Goal: Task Accomplishment & Management: Complete application form

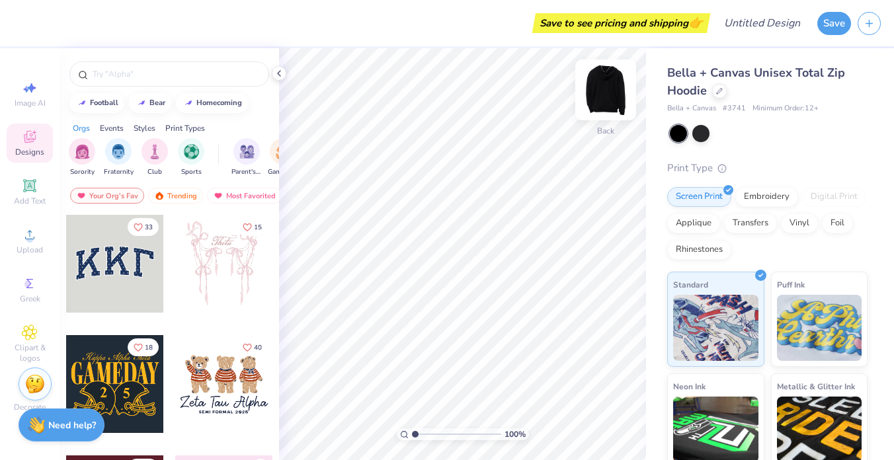
click at [608, 82] on img at bounding box center [605, 89] width 53 height 53
click at [772, 193] on div "Embroidery" at bounding box center [766, 195] width 63 height 20
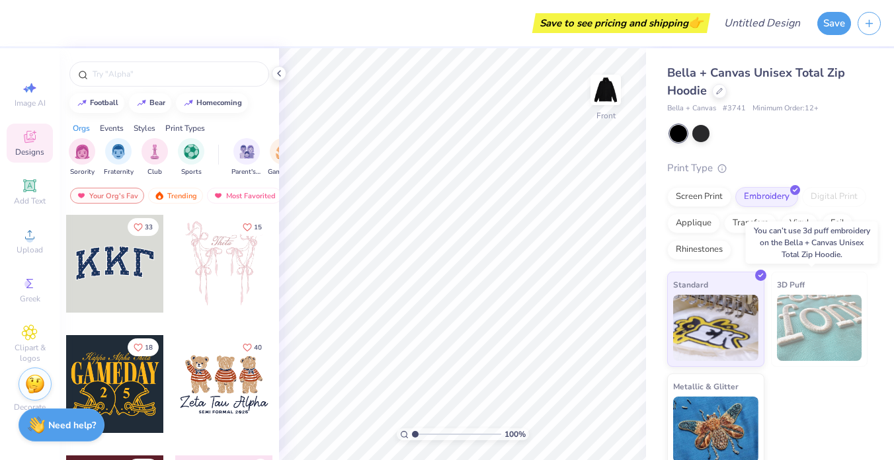
click at [788, 309] on img at bounding box center [819, 328] width 85 height 66
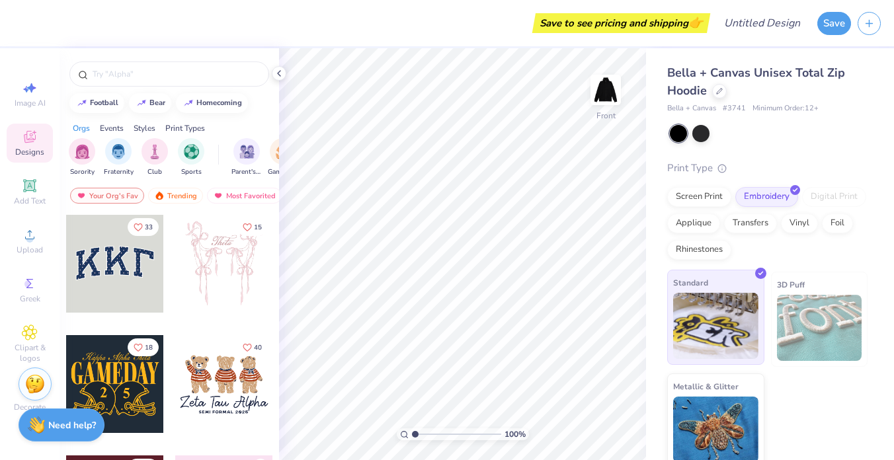
click at [684, 308] on img at bounding box center [715, 326] width 85 height 66
click at [24, 245] on span "Upload" at bounding box center [30, 250] width 26 height 11
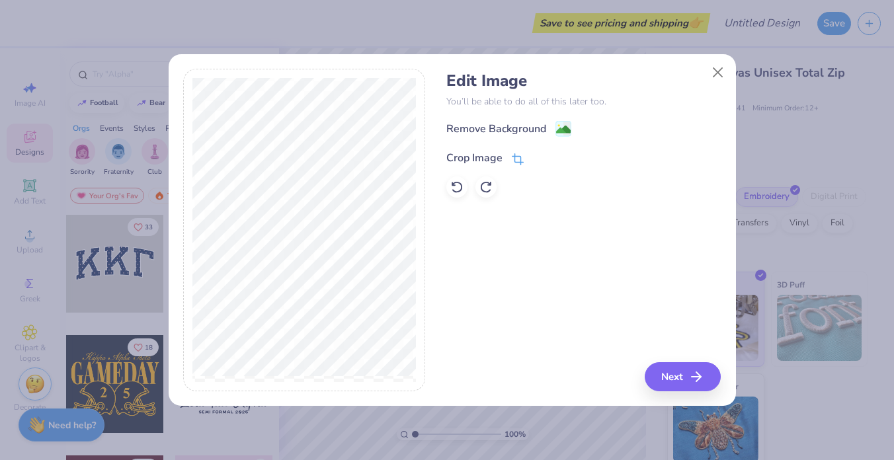
click at [512, 155] on icon at bounding box center [518, 159] width 12 height 12
click at [686, 375] on div "Edit Image You’ll be able to do all of this later too. Remove Background Crop I…" at bounding box center [583, 230] width 274 height 323
click at [535, 159] on button at bounding box center [540, 157] width 14 height 14
click at [692, 371] on button "Next" at bounding box center [685, 376] width 76 height 29
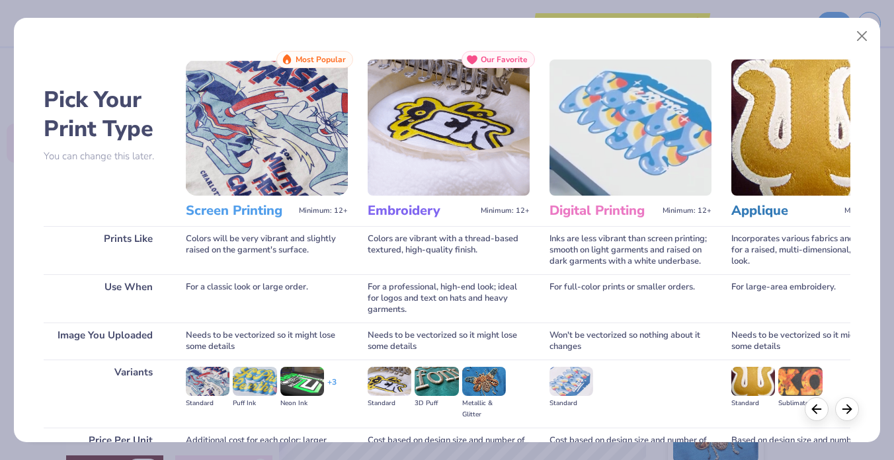
click at [451, 138] on img at bounding box center [449, 128] width 162 height 136
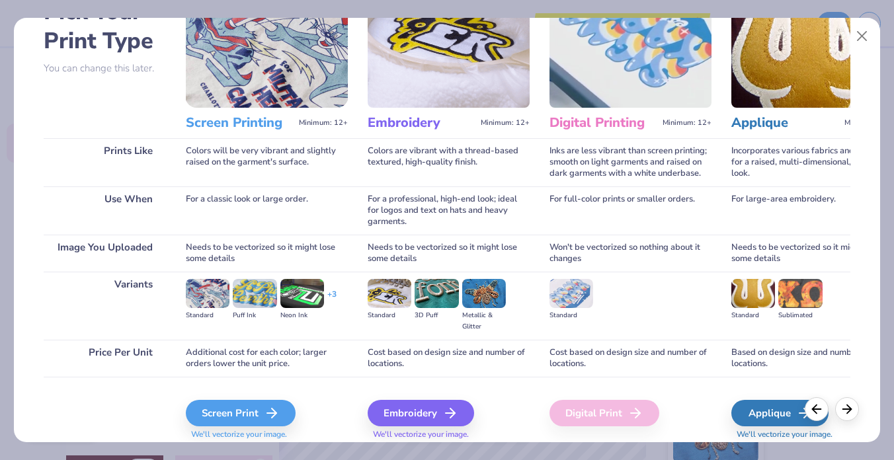
scroll to position [133, 0]
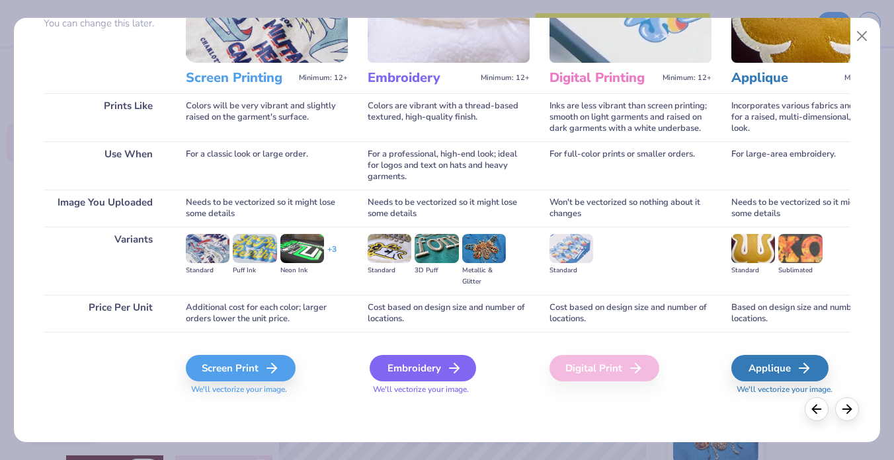
click at [421, 361] on div "Embroidery" at bounding box center [423, 368] width 106 height 26
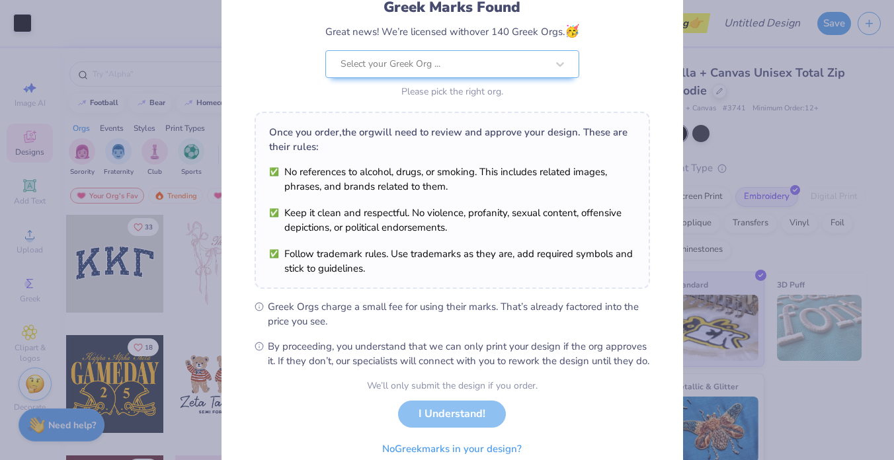
scroll to position [159, 0]
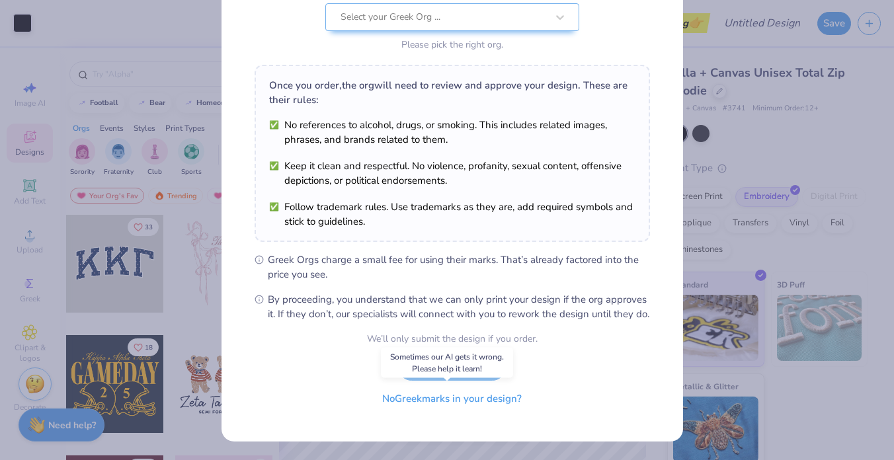
click at [493, 397] on button "No Greek marks in your design?" at bounding box center [452, 399] width 162 height 27
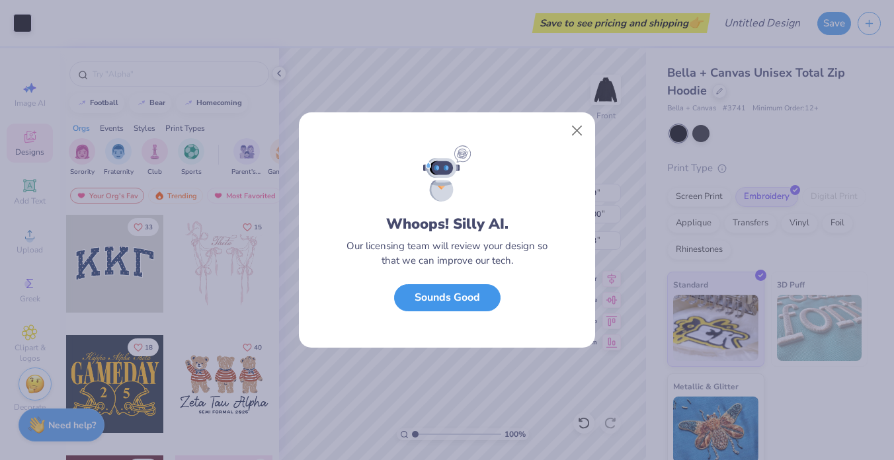
click at [474, 300] on button "Sounds Good" at bounding box center [447, 297] width 106 height 27
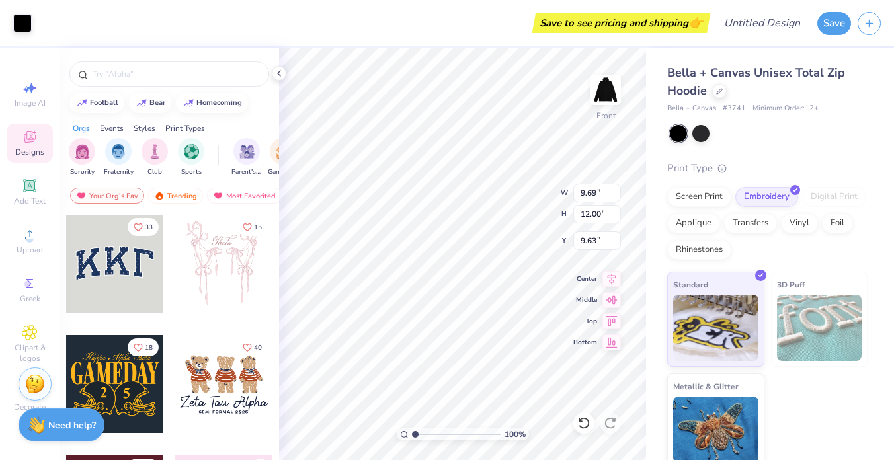
type input "2.35"
type input "2.91"
type input "6.00"
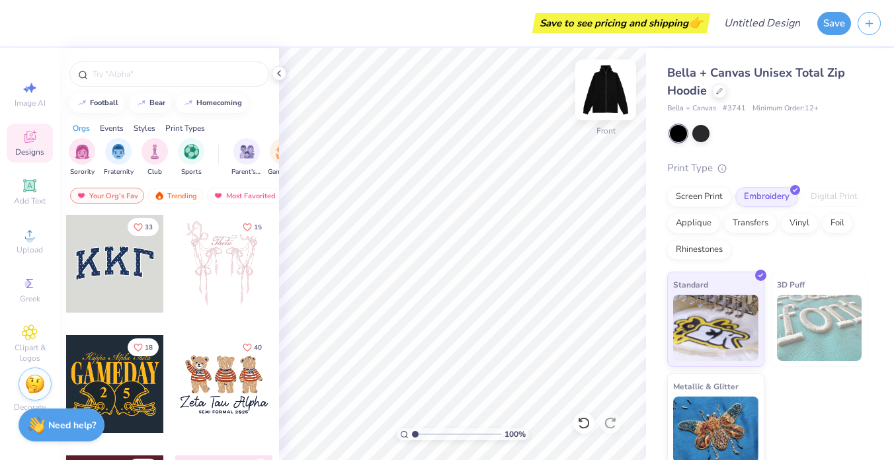
click at [596, 93] on img at bounding box center [605, 89] width 53 height 53
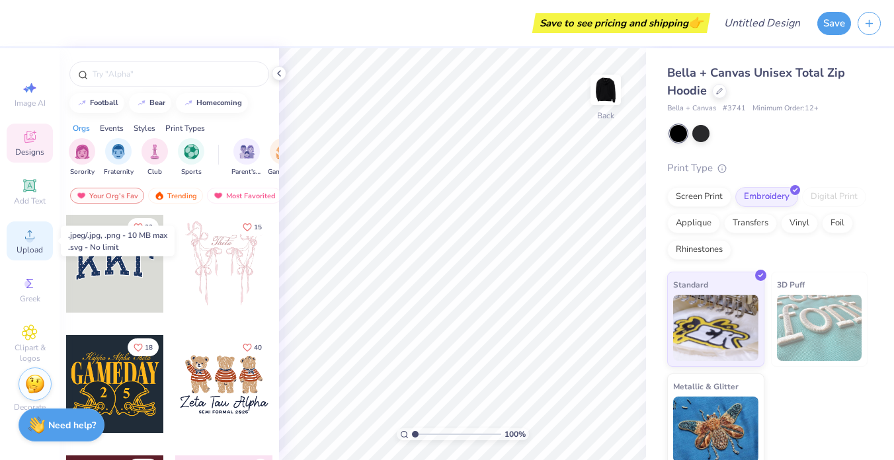
click at [34, 243] on div "Upload" at bounding box center [30, 241] width 46 height 39
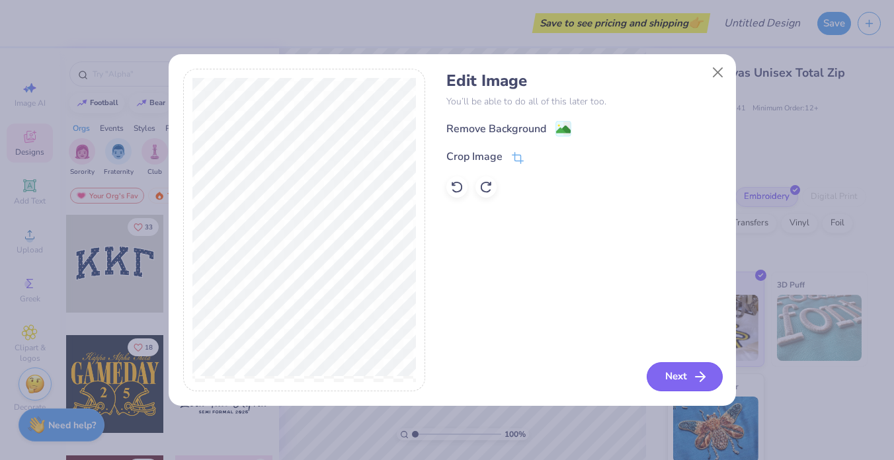
click at [686, 379] on button "Next" at bounding box center [685, 376] width 76 height 29
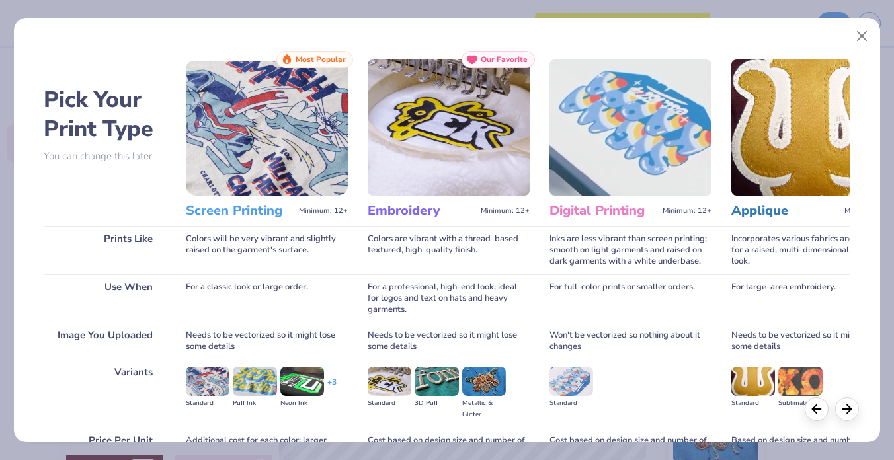
scroll to position [133, 0]
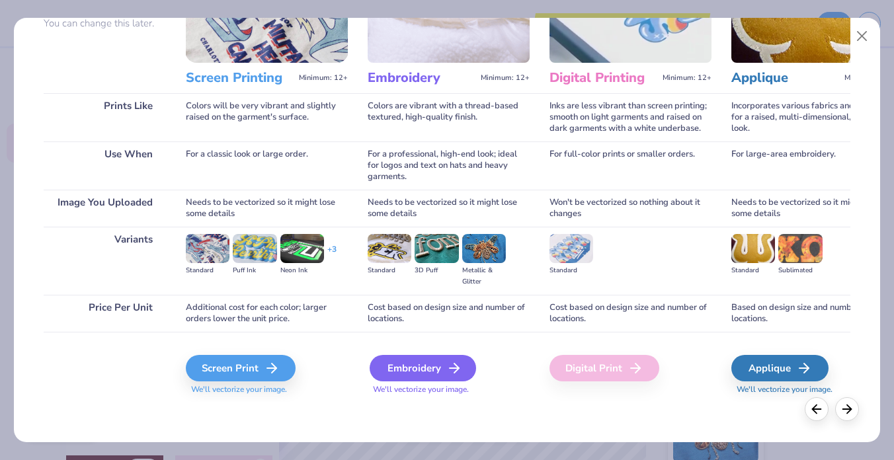
click at [415, 367] on div "Embroidery" at bounding box center [423, 368] width 106 height 26
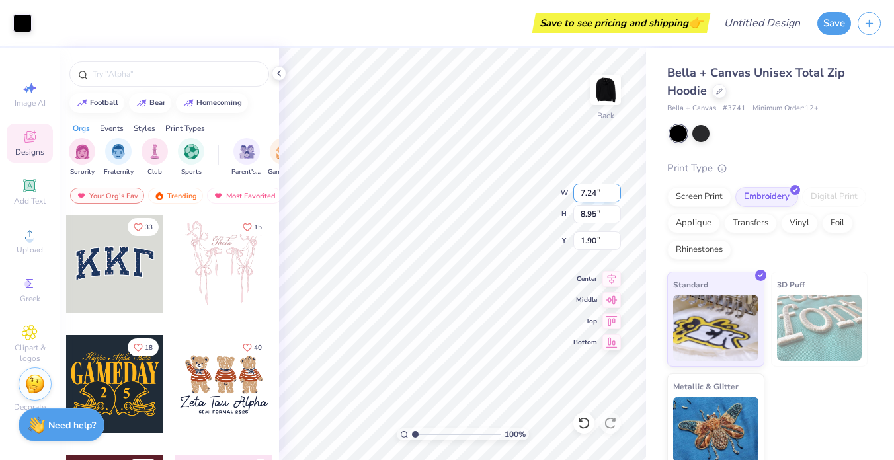
type input "2.12"
type input "2.63"
type input "3.00"
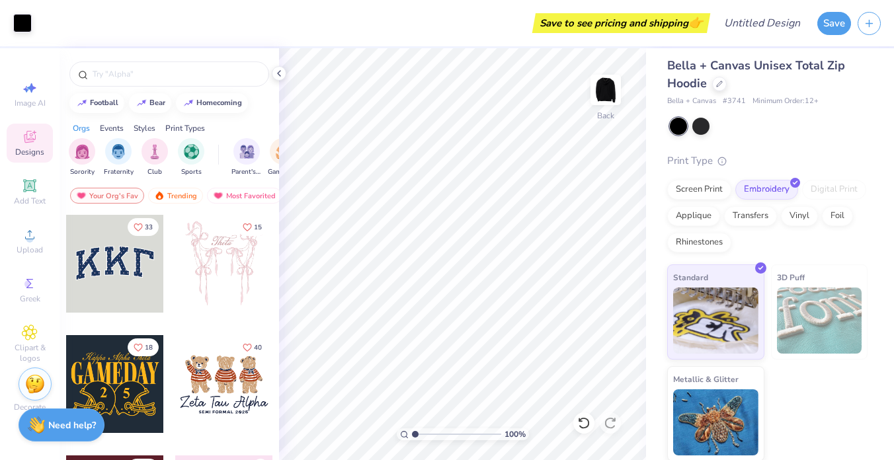
scroll to position [9, 0]
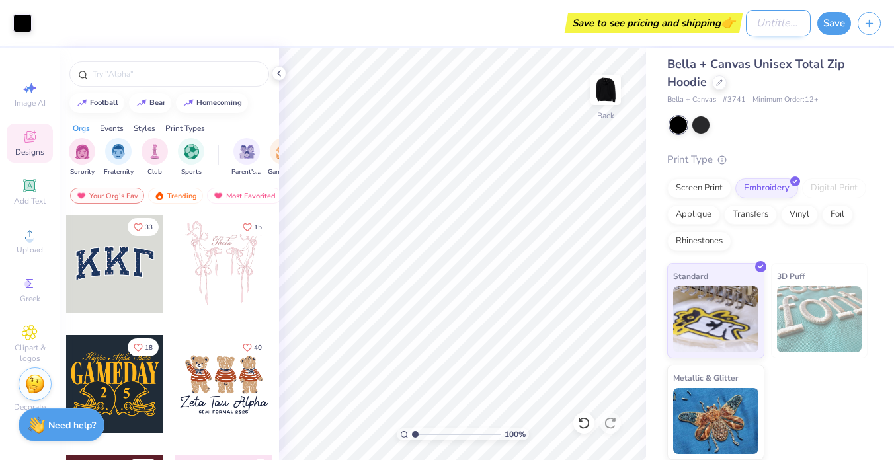
click at [767, 30] on input "Design Title" at bounding box center [778, 23] width 65 height 26
type input "HD Hoodie"
click at [824, 23] on button "Save" at bounding box center [834, 21] width 34 height 23
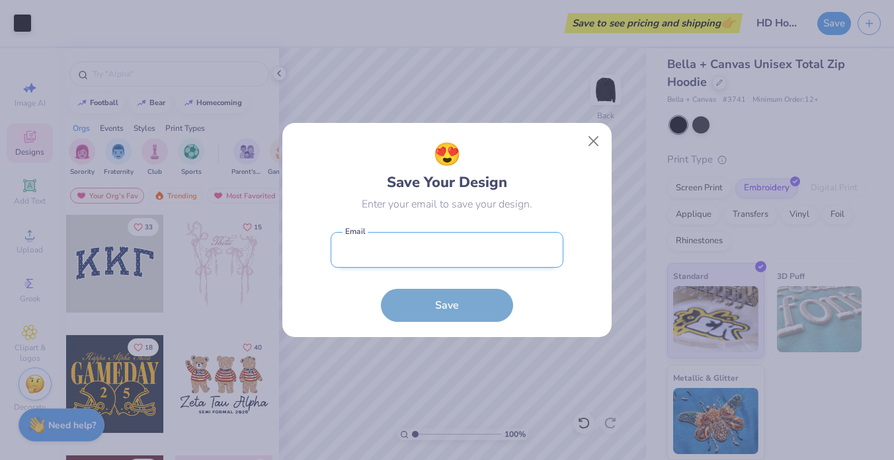
click at [445, 255] on input "email" at bounding box center [447, 250] width 233 height 36
type input "[EMAIL_ADDRESS][DOMAIN_NAME]"
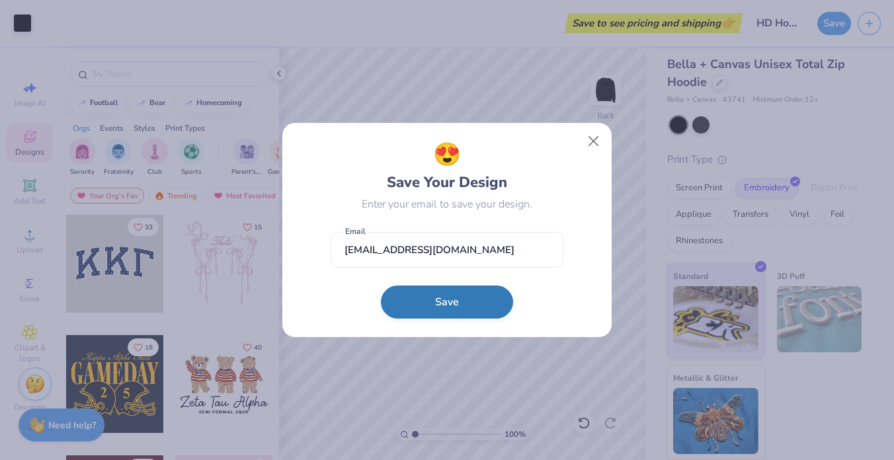
click at [407, 296] on button "Save" at bounding box center [447, 302] width 132 height 33
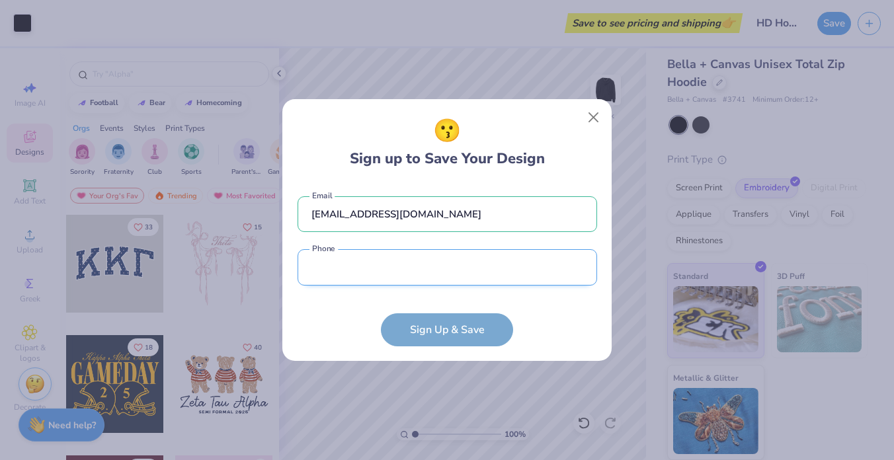
click at [415, 276] on input "tel" at bounding box center [448, 267] width 300 height 36
type input "[PHONE_NUMBER]"
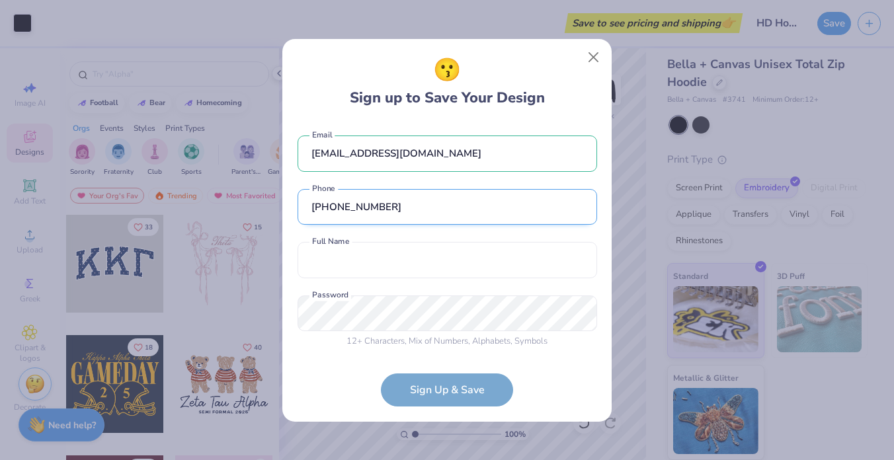
scroll to position [2, 0]
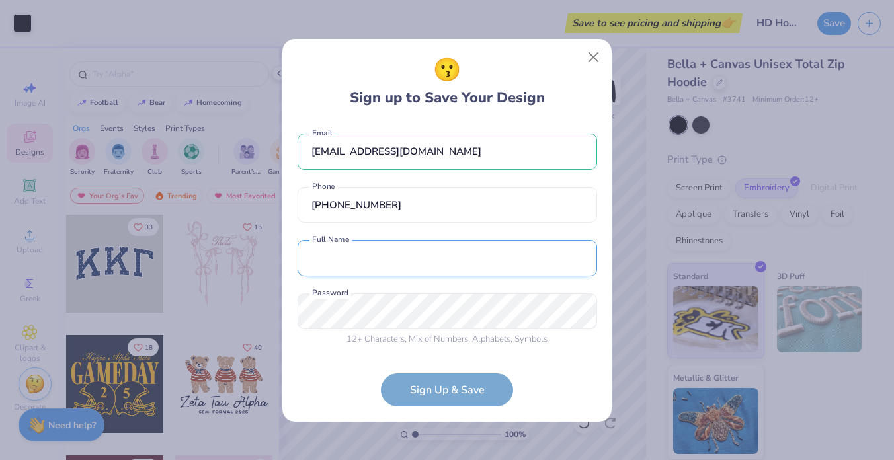
click at [460, 270] on input "text" at bounding box center [448, 258] width 300 height 36
type input "[PERSON_NAME]"
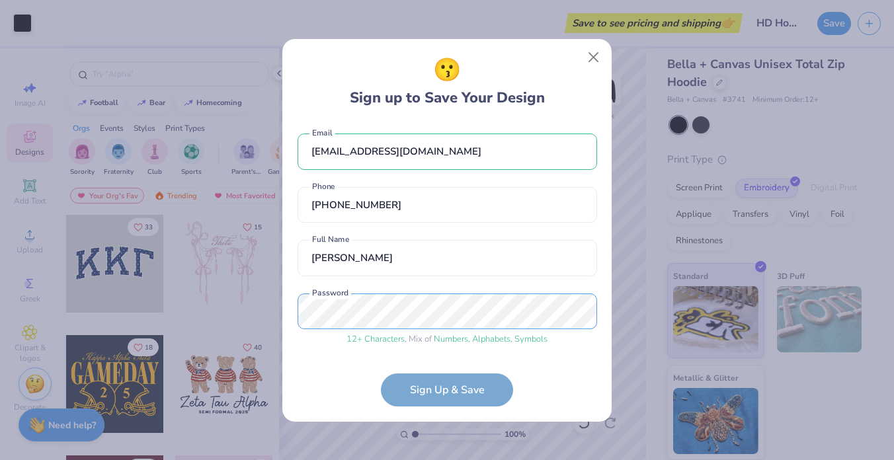
scroll to position [52, 0]
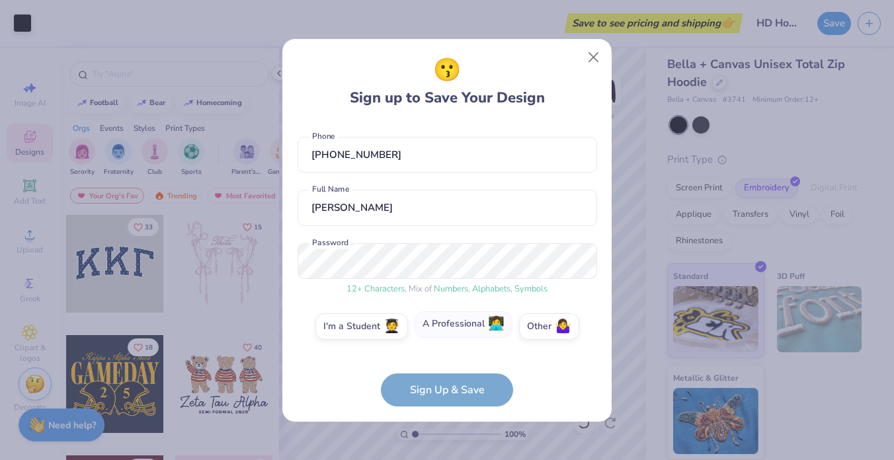
click at [480, 331] on label "A Professional 👩‍💻" at bounding box center [464, 324] width 98 height 26
click at [452, 378] on input "A Professional 👩‍💻" at bounding box center [447, 382] width 9 height 9
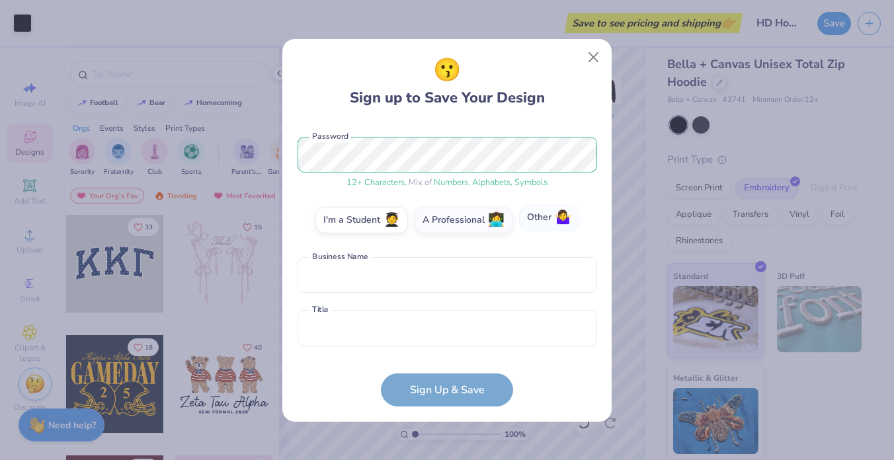
click at [555, 225] on span "🤷‍♀️" at bounding box center [563, 217] width 17 height 15
click at [452, 378] on input "Other 🤷‍♀️" at bounding box center [447, 382] width 9 height 9
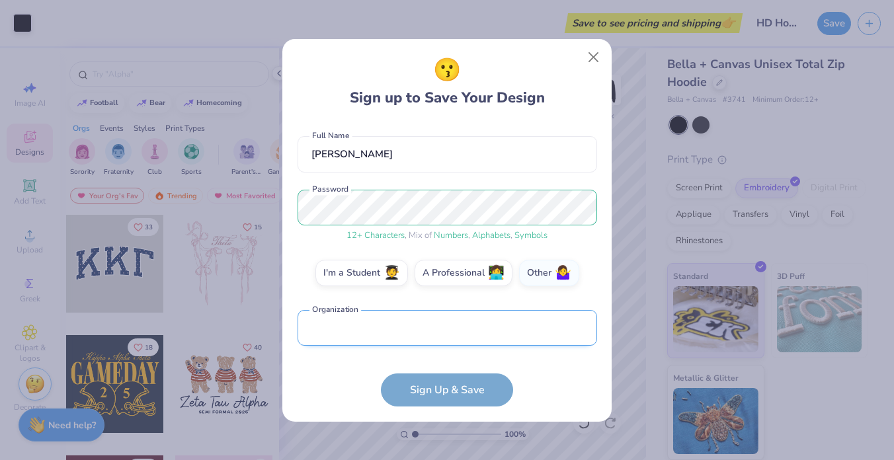
click at [425, 336] on input "text" at bounding box center [448, 328] width 300 height 36
click at [476, 276] on label "A Professional 👩‍💻" at bounding box center [464, 271] width 98 height 26
click at [452, 378] on input "A Professional 👩‍💻" at bounding box center [447, 382] width 9 height 9
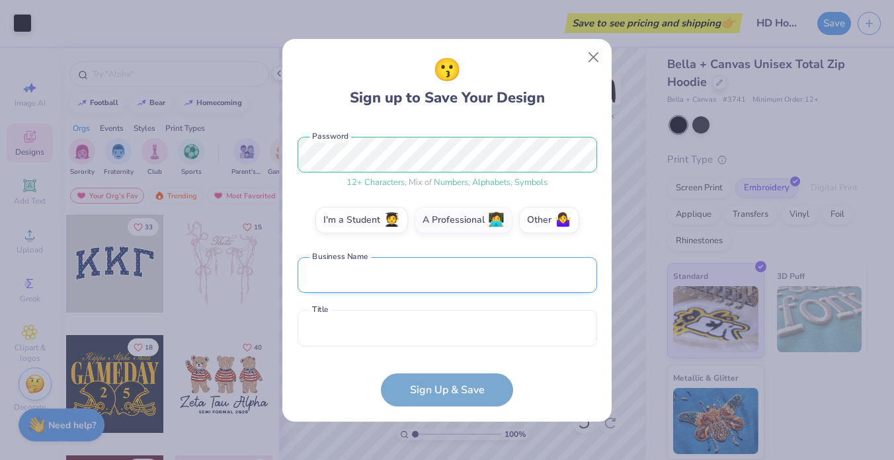
click at [475, 281] on input "text" at bounding box center [448, 275] width 300 height 36
type input "Honeydeu Design"
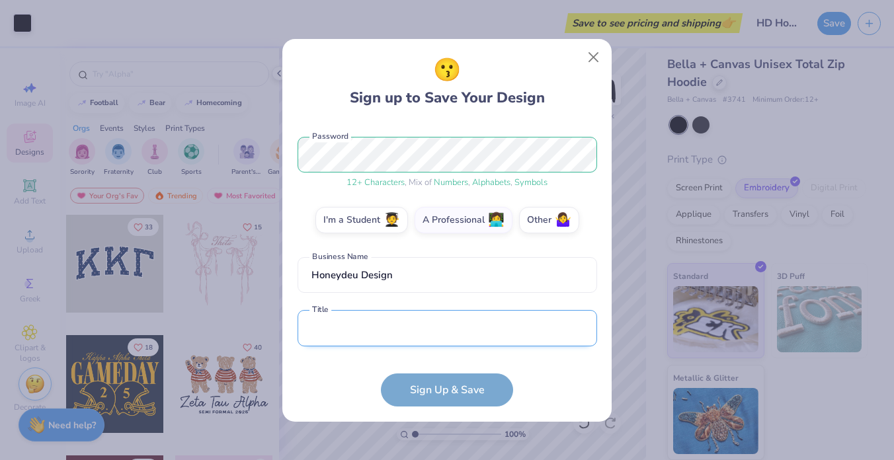
click at [432, 332] on input "text" at bounding box center [448, 328] width 300 height 36
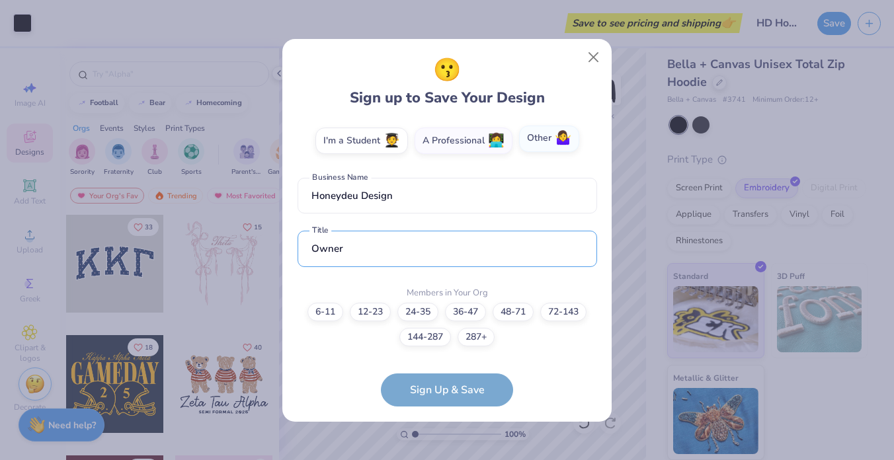
type input "Owner"
click at [566, 139] on label "Other 🤷‍♀️" at bounding box center [549, 139] width 60 height 26
click at [452, 378] on input "Other 🤷‍♀️" at bounding box center [447, 382] width 9 height 9
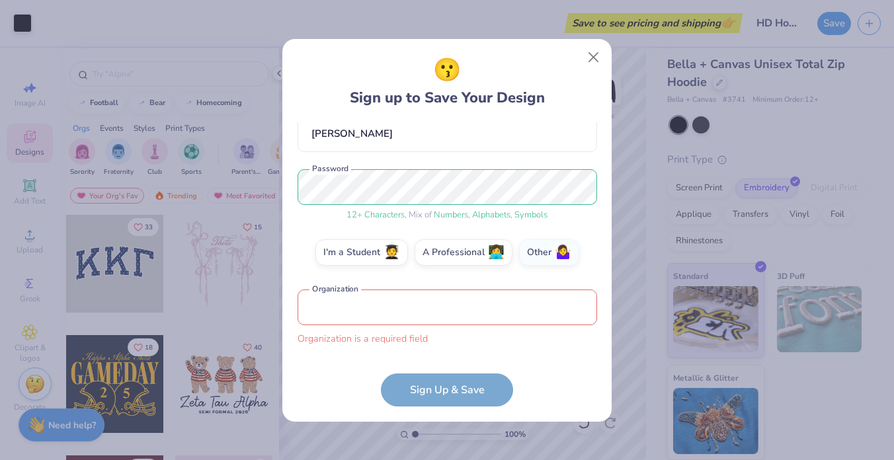
click at [384, 303] on input "text" at bounding box center [448, 308] width 300 height 36
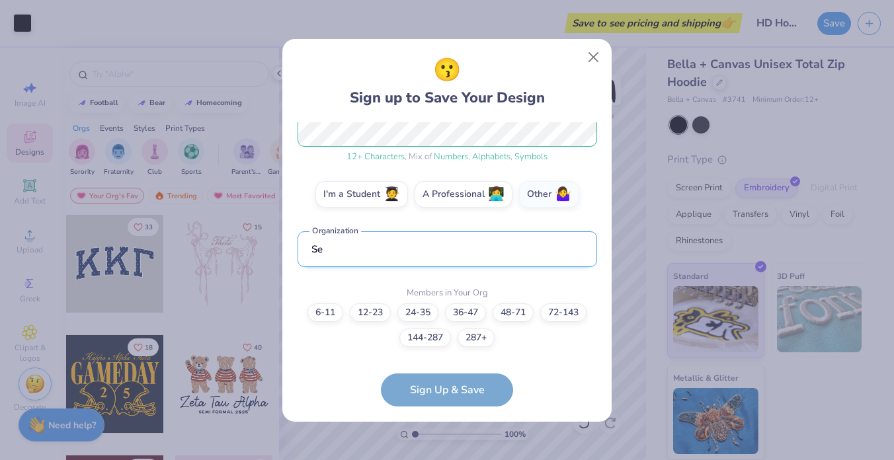
type input "S"
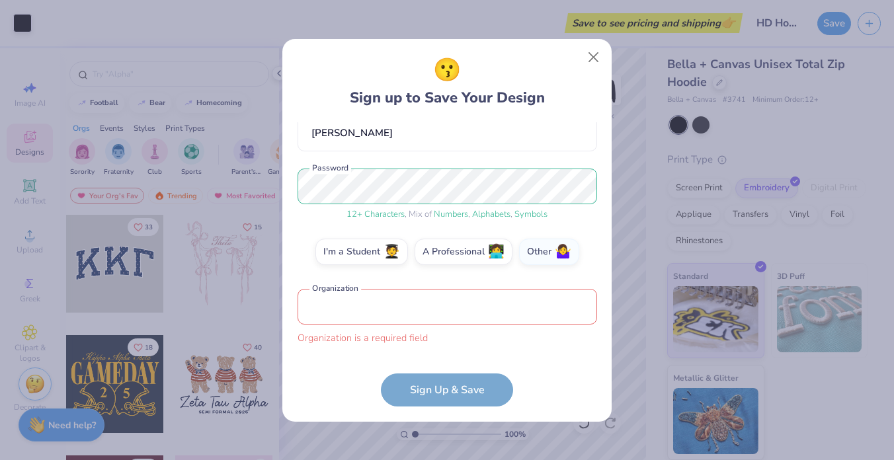
scroll to position [126, 0]
click at [360, 253] on label "I'm a Student 🧑‍🎓" at bounding box center [361, 250] width 93 height 26
click at [443, 378] on input "I'm a Student 🧑‍🎓" at bounding box center [447, 382] width 9 height 9
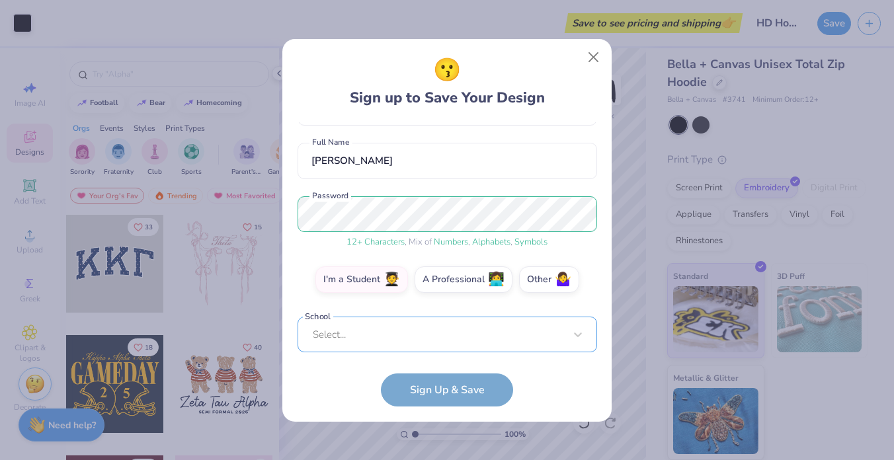
click at [352, 332] on div "Select..." at bounding box center [448, 335] width 300 height 36
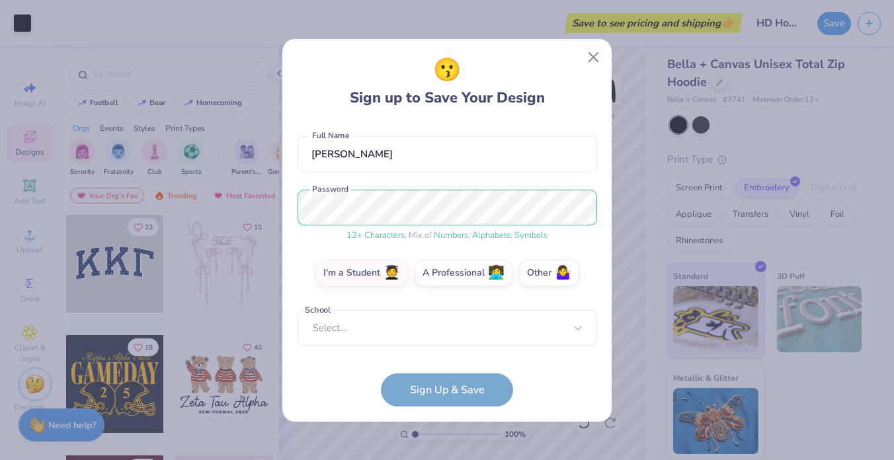
scroll to position [106, 0]
click at [307, 380] on form "[EMAIL_ADDRESS][DOMAIN_NAME] Email [PHONE_NUMBER] Phone [PERSON_NAME] Full Name…" at bounding box center [448, 264] width 300 height 284
click at [542, 276] on label "Other 🤷‍♀️" at bounding box center [549, 271] width 60 height 26
click at [452, 378] on input "Other 🤷‍♀️" at bounding box center [447, 382] width 9 height 9
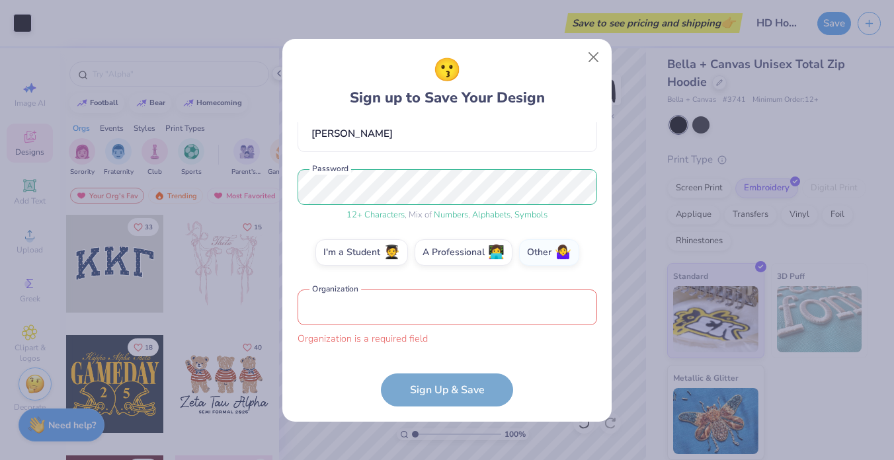
click at [479, 311] on input "text" at bounding box center [448, 308] width 300 height 36
click at [481, 260] on label "A Professional 👩‍💻" at bounding box center [464, 250] width 98 height 26
click at [452, 378] on input "A Professional 👩‍💻" at bounding box center [447, 382] width 9 height 9
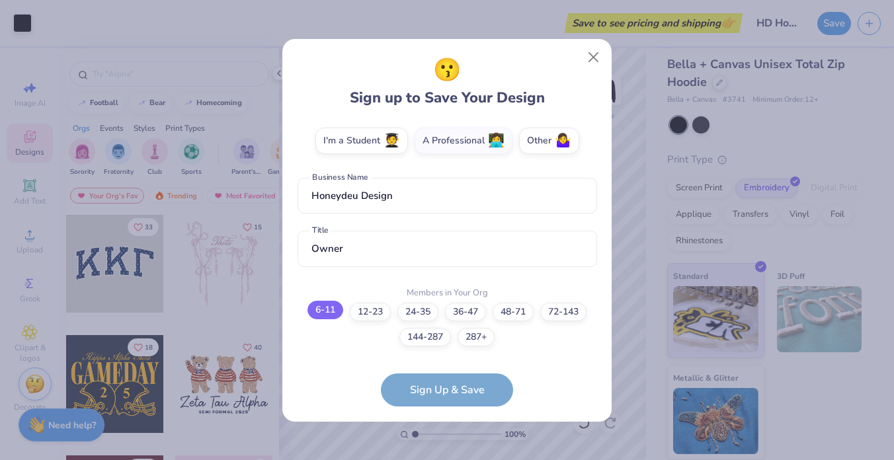
click at [330, 316] on label "6-11" at bounding box center [325, 310] width 36 height 19
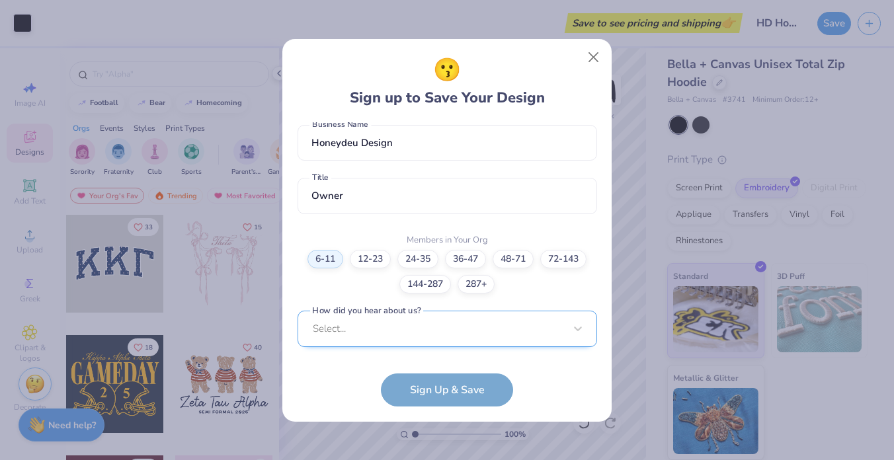
scroll to position [489, 0]
click at [374, 325] on div "Select..." at bounding box center [448, 327] width 300 height 36
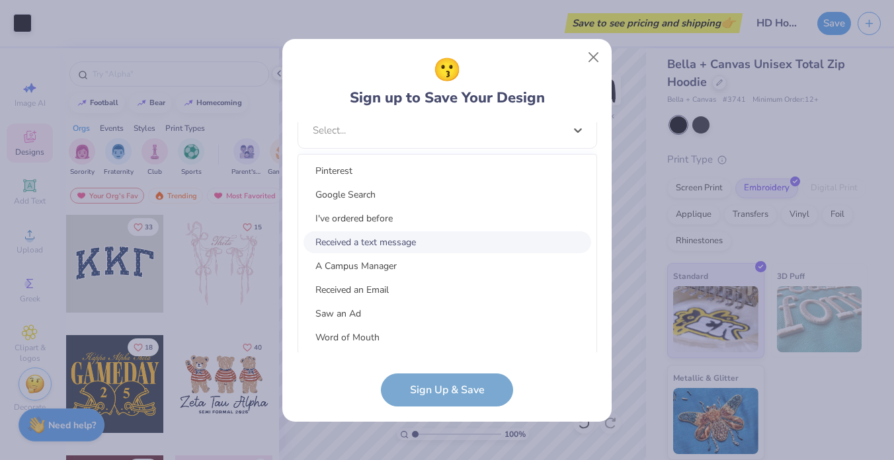
scroll to position [167, 0]
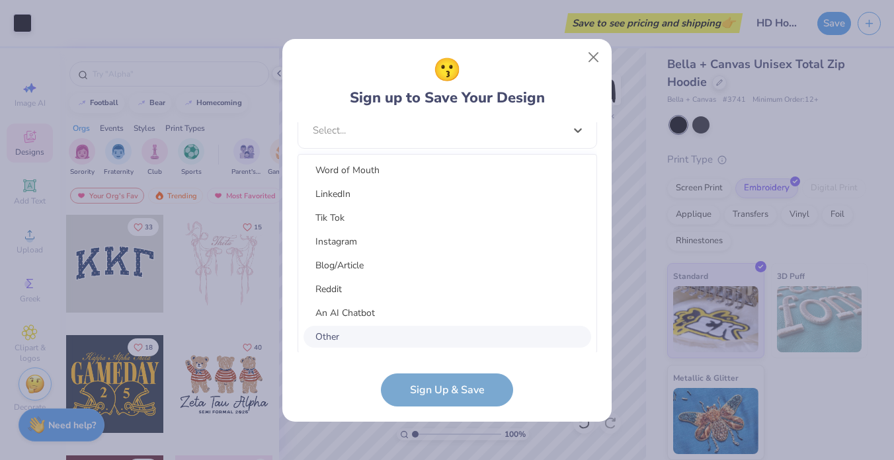
click at [386, 332] on div "Other" at bounding box center [448, 337] width 288 height 22
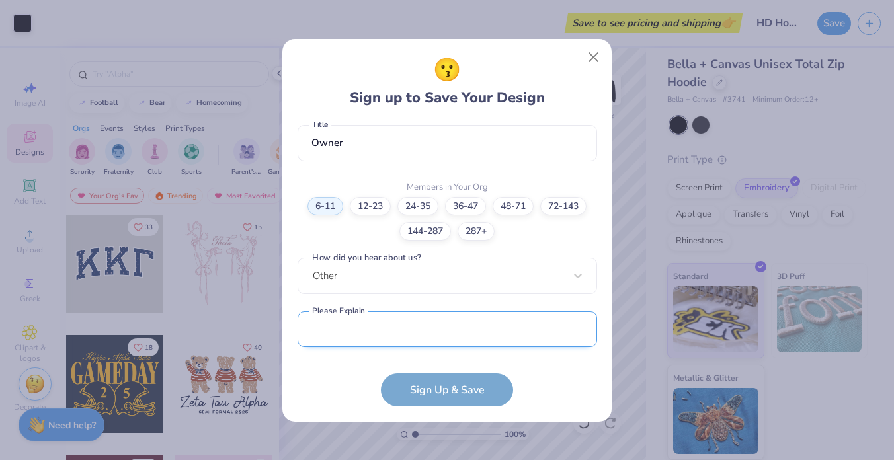
scroll to position [345, 0]
click at [364, 330] on input "text" at bounding box center [448, 329] width 300 height 36
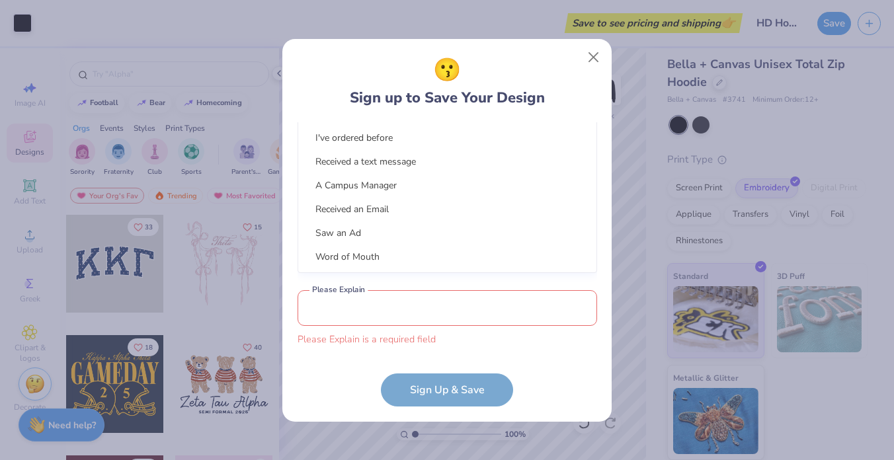
click at [368, 273] on div "option Other selected, 15 of 15. 15 results available. Use Up and Down to choos…" at bounding box center [448, 152] width 300 height 241
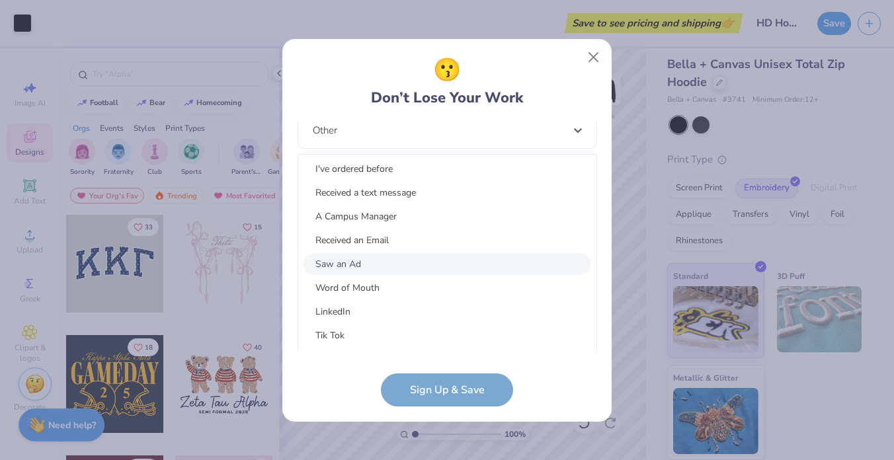
scroll to position [0, 0]
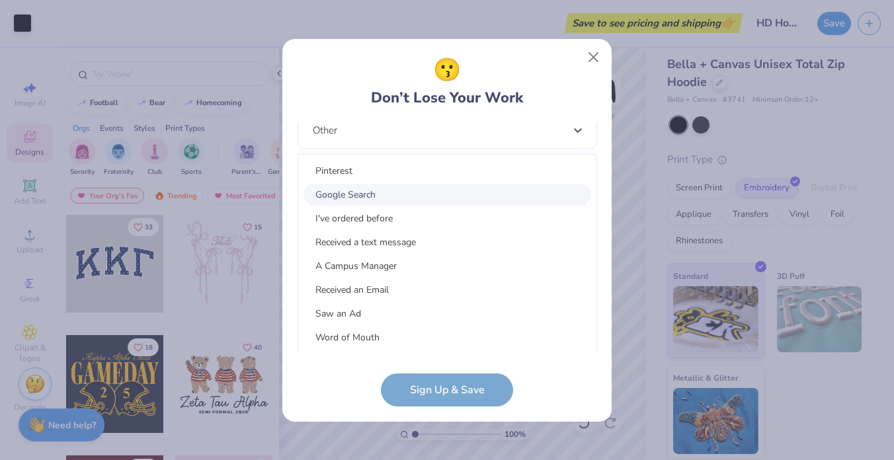
click at [391, 198] on div "Google Search" at bounding box center [448, 195] width 288 height 22
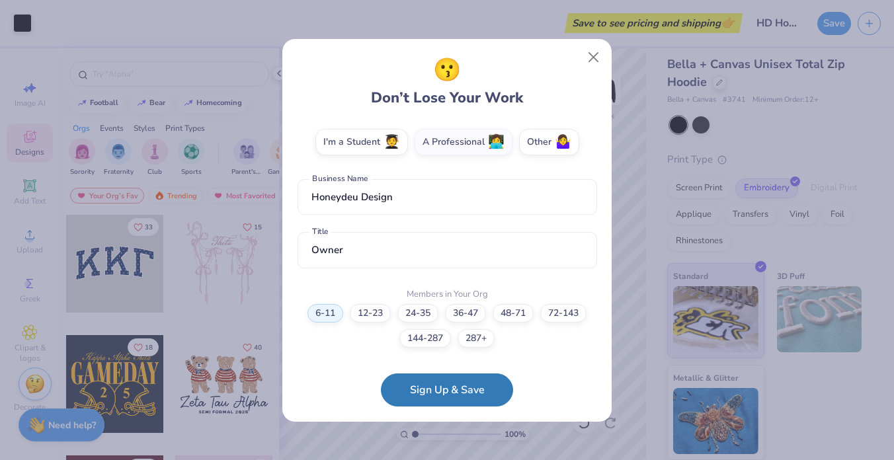
scroll to position [291, 0]
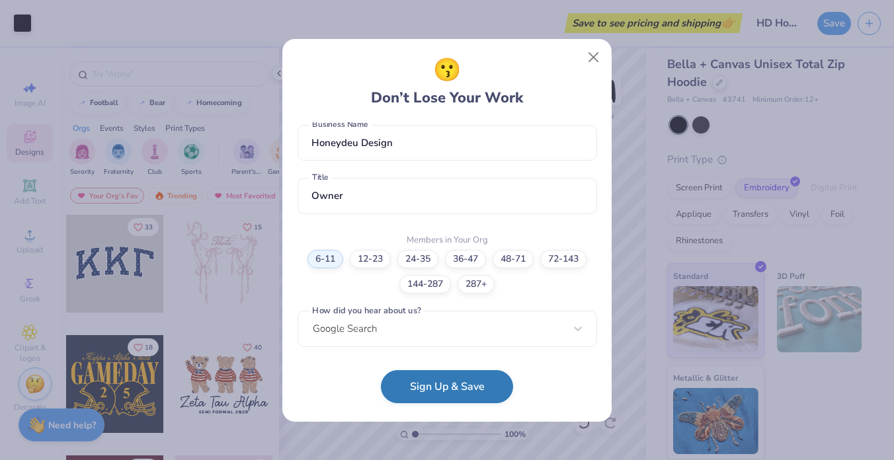
click at [463, 384] on button "Sign Up & Save" at bounding box center [447, 386] width 132 height 33
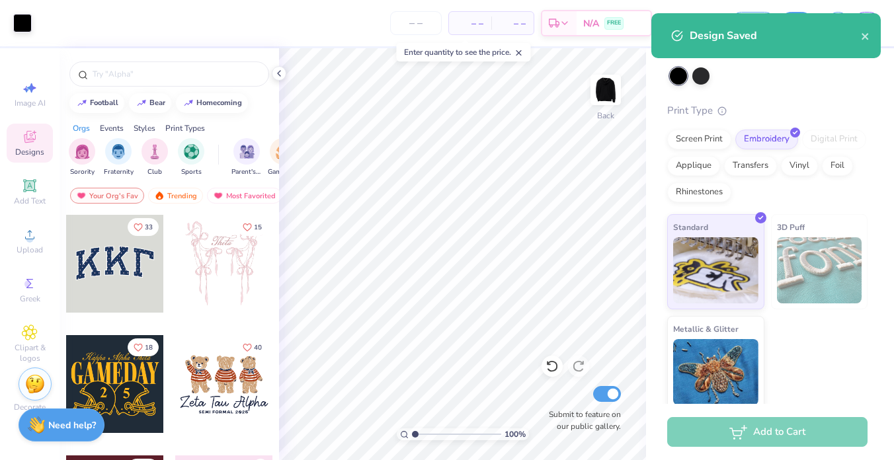
scroll to position [87, 0]
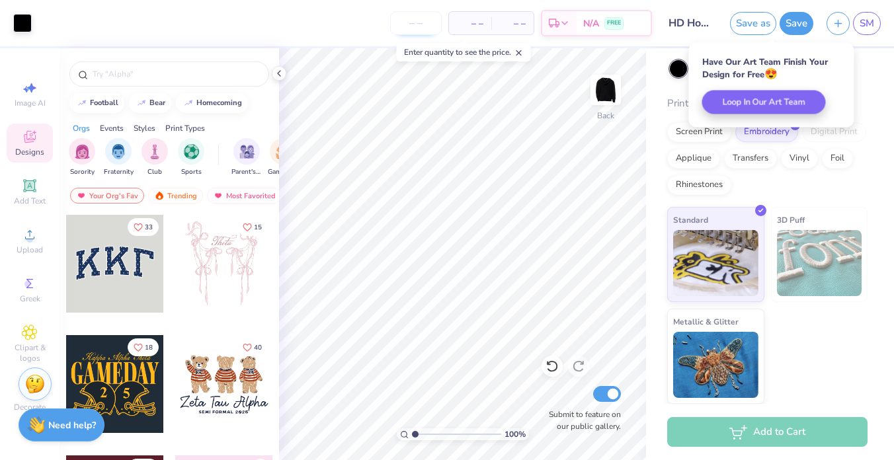
click at [430, 25] on input "number" at bounding box center [416, 23] width 52 height 24
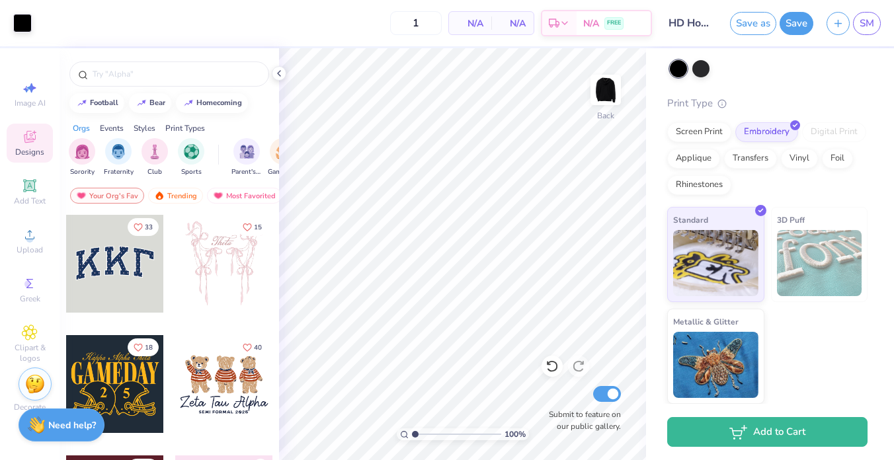
type input "12"
click at [479, 19] on span "N/A" at bounding box center [470, 24] width 26 height 14
click at [875, 26] on link "SM" at bounding box center [867, 23] width 28 height 23
